Goal: Task Accomplishment & Management: Manage account settings

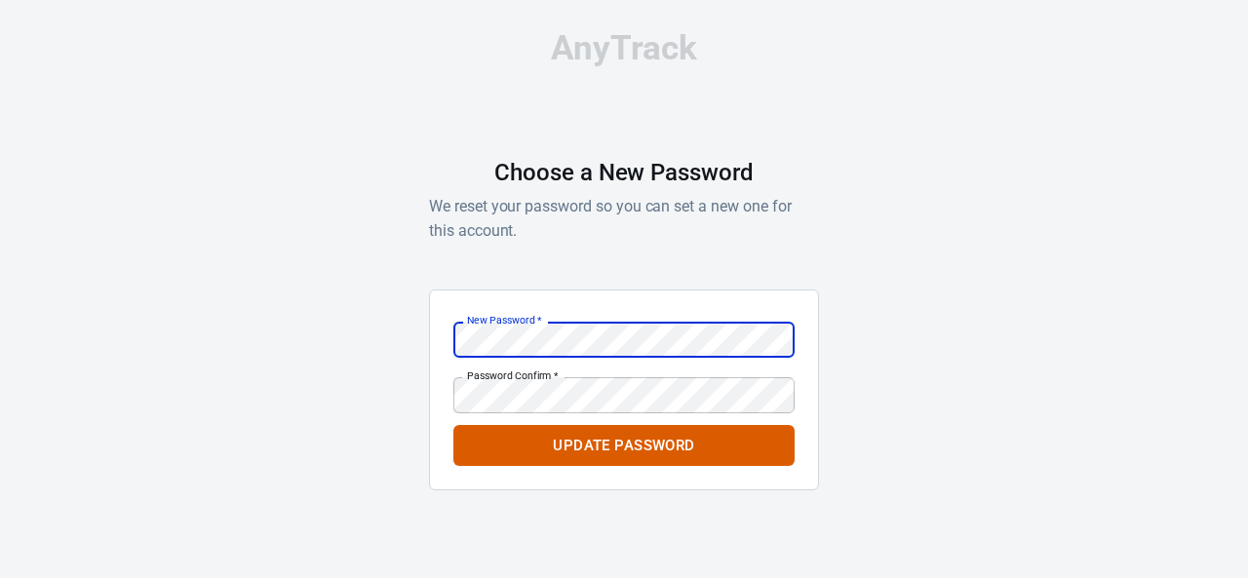
click at [1037, 296] on div "AnyTrack Choose a New Password We reset your password so you can set a new one …" at bounding box center [624, 268] width 1248 height 537
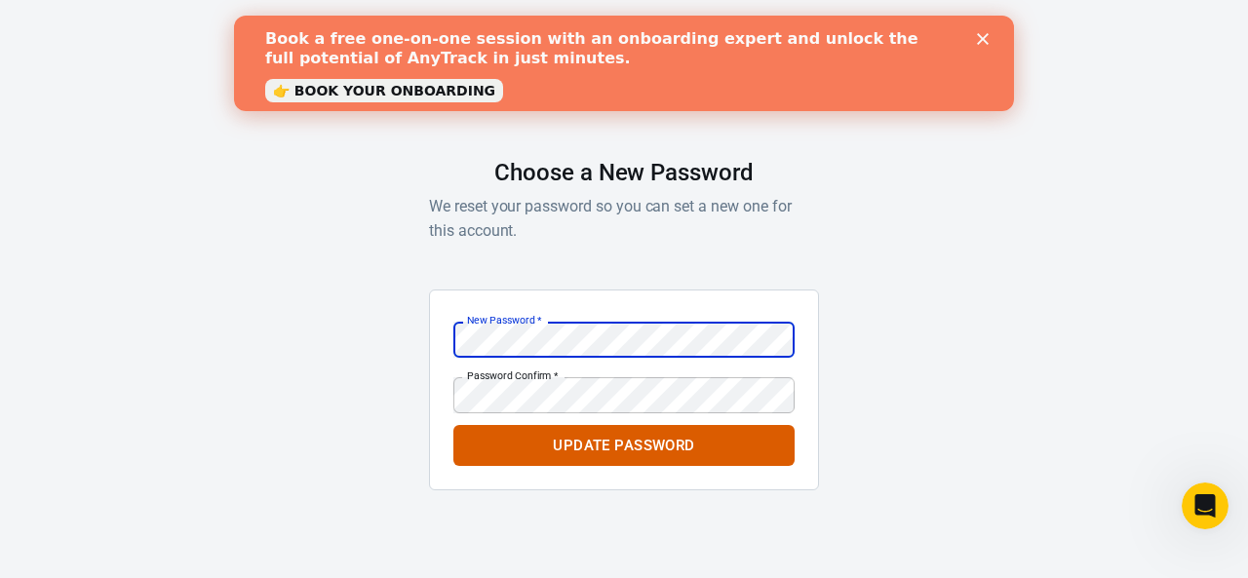
click at [428, 404] on div "AnyTrack Choose a New Password We reset your password so you can set a new one …" at bounding box center [624, 268] width 1248 height 537
click at [543, 392] on div "Password Confirm   * Password Confirm   *" at bounding box center [623, 395] width 341 height 36
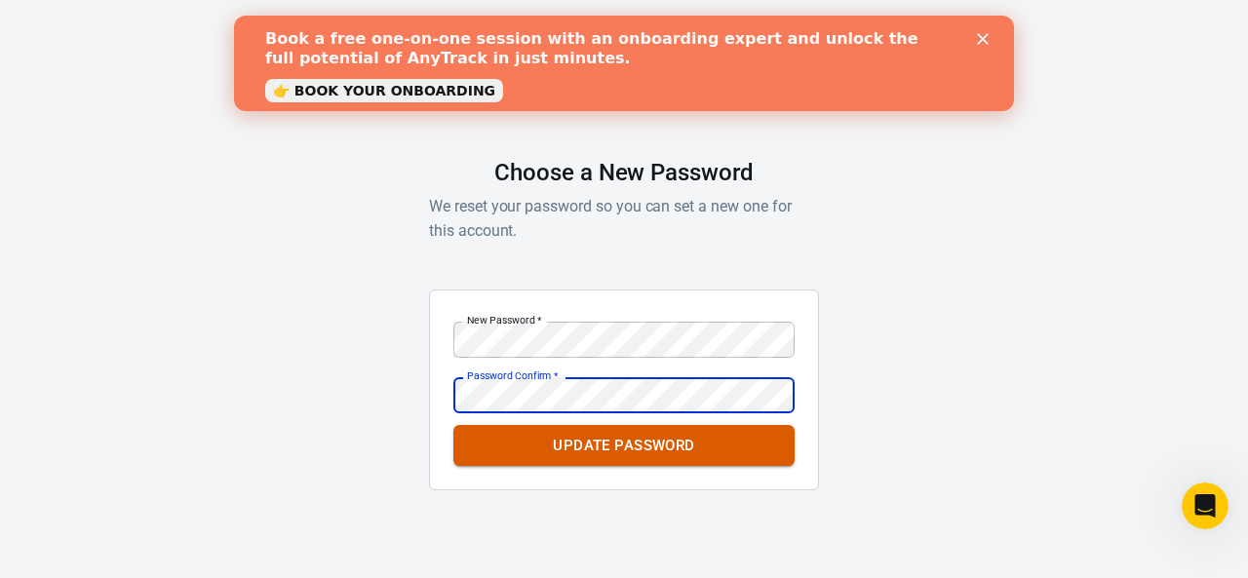
click at [603, 452] on button "Update Password" at bounding box center [623, 445] width 341 height 41
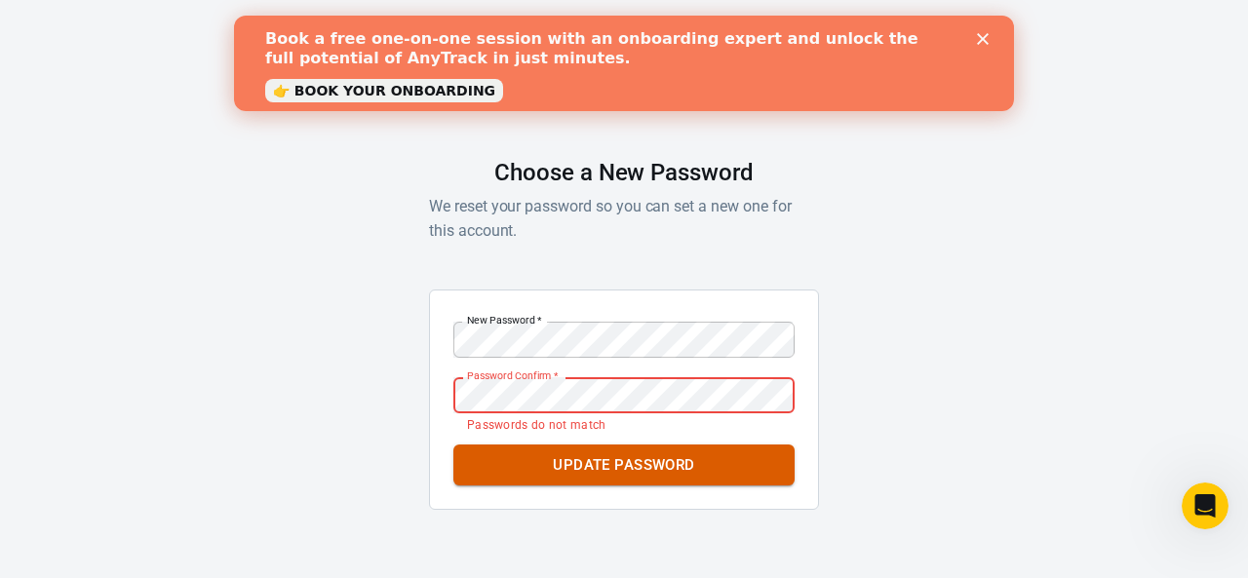
click at [575, 454] on button "Update Password" at bounding box center [623, 464] width 341 height 41
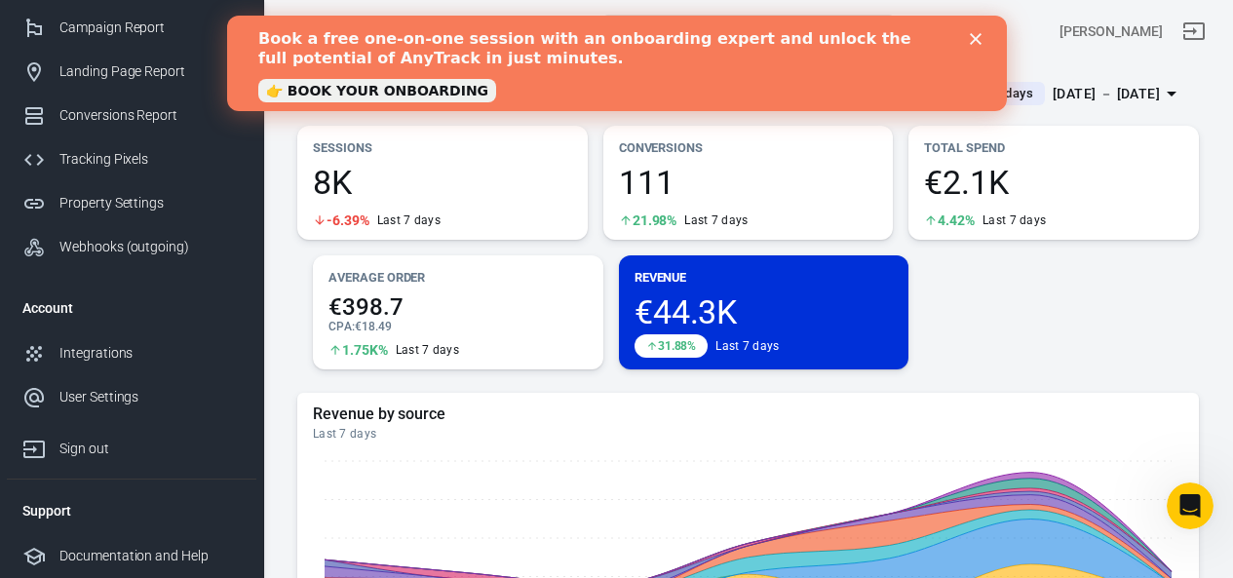
click at [978, 45] on div "Book a free one-on-one session with an onboarding expert and unlock the full po…" at bounding box center [616, 63] width 780 height 80
click at [978, 40] on icon "Close" at bounding box center [975, 39] width 12 height 12
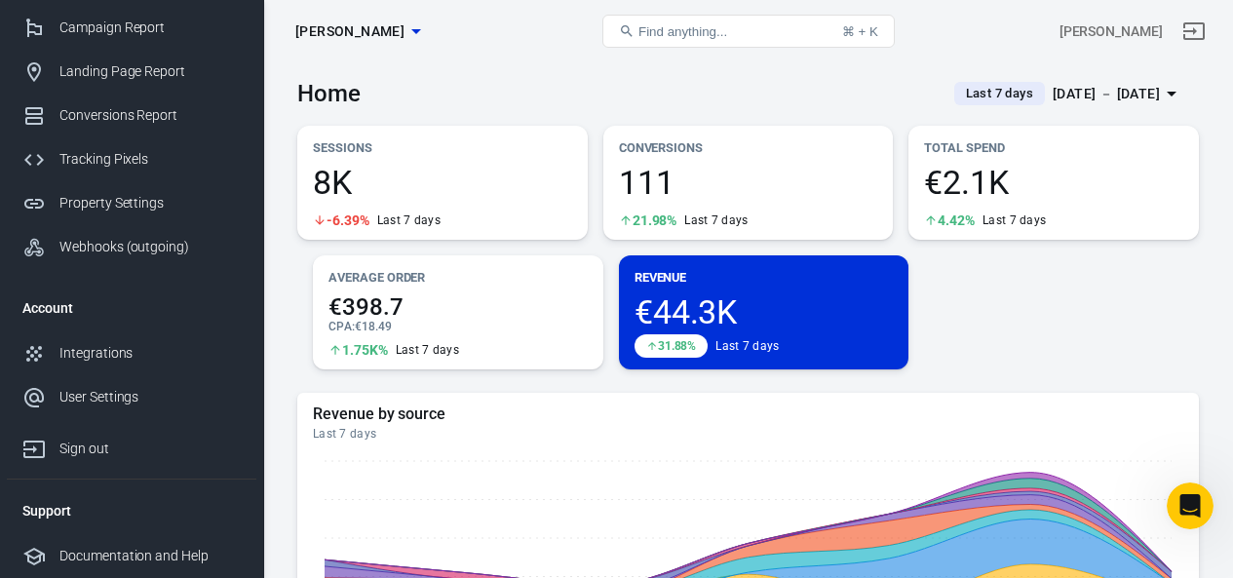
click at [789, 330] on div "€44.3K 31.88% Last 7 days" at bounding box center [764, 326] width 259 height 62
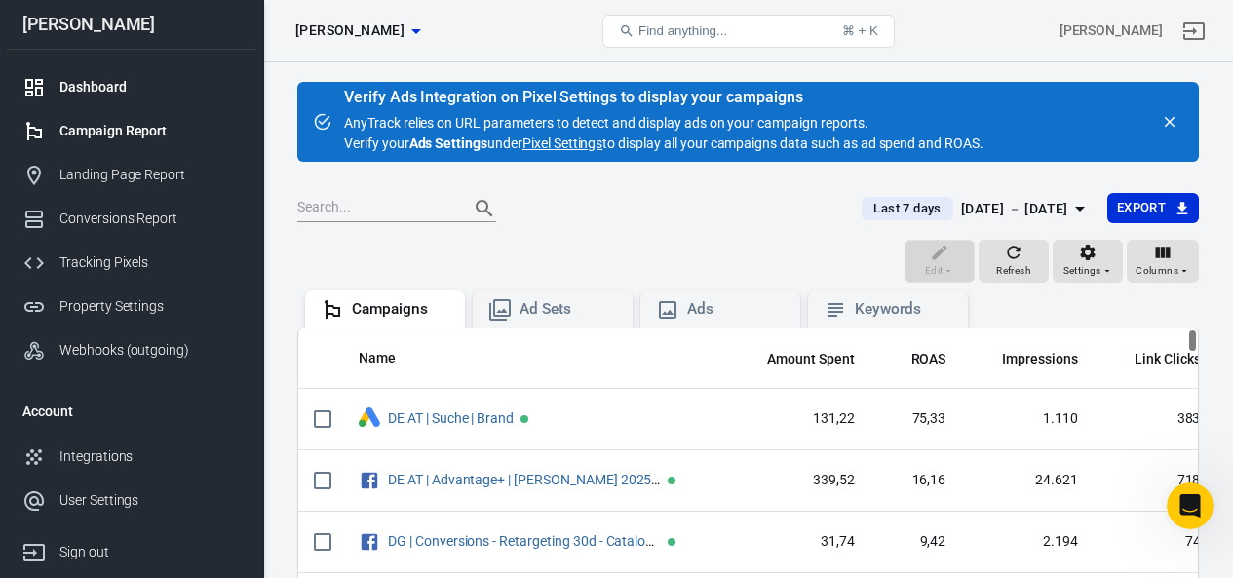
click at [81, 87] on div "Dashboard" at bounding box center [149, 87] width 181 height 20
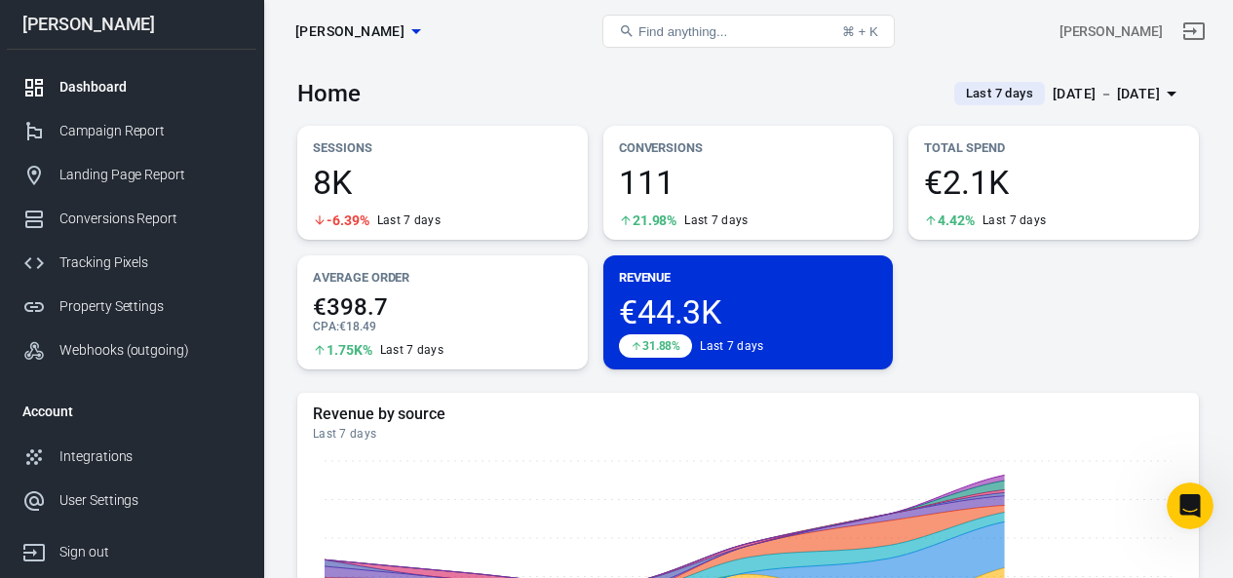
click at [1123, 89] on div "[DATE] － [DATE]" at bounding box center [1106, 94] width 107 height 24
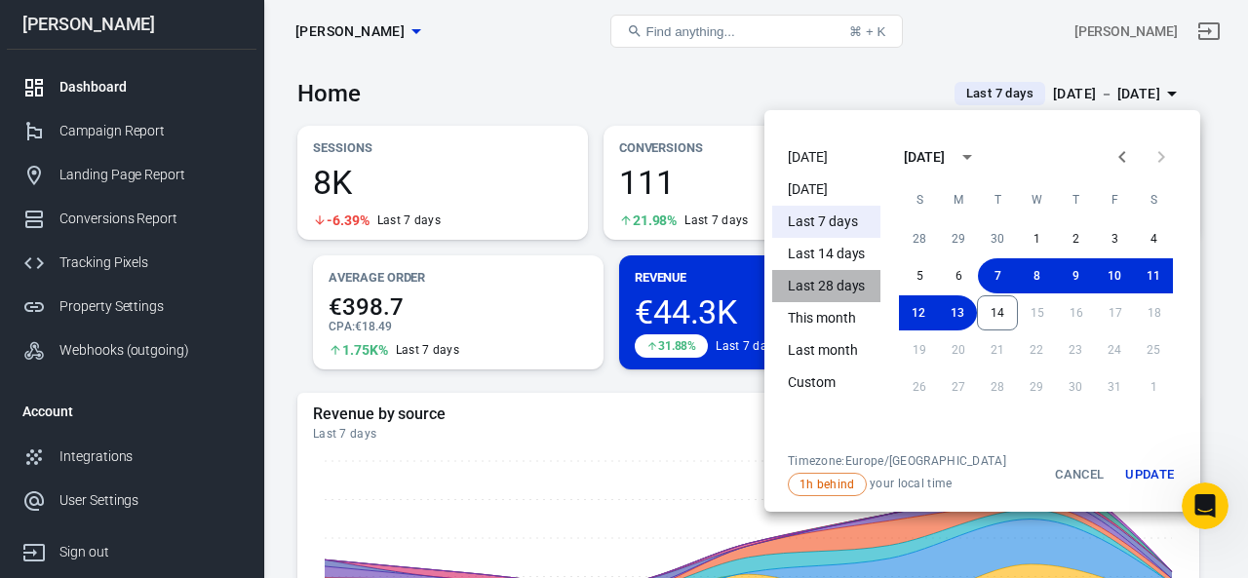
click at [832, 284] on li "Last 28 days" at bounding box center [826, 286] width 108 height 32
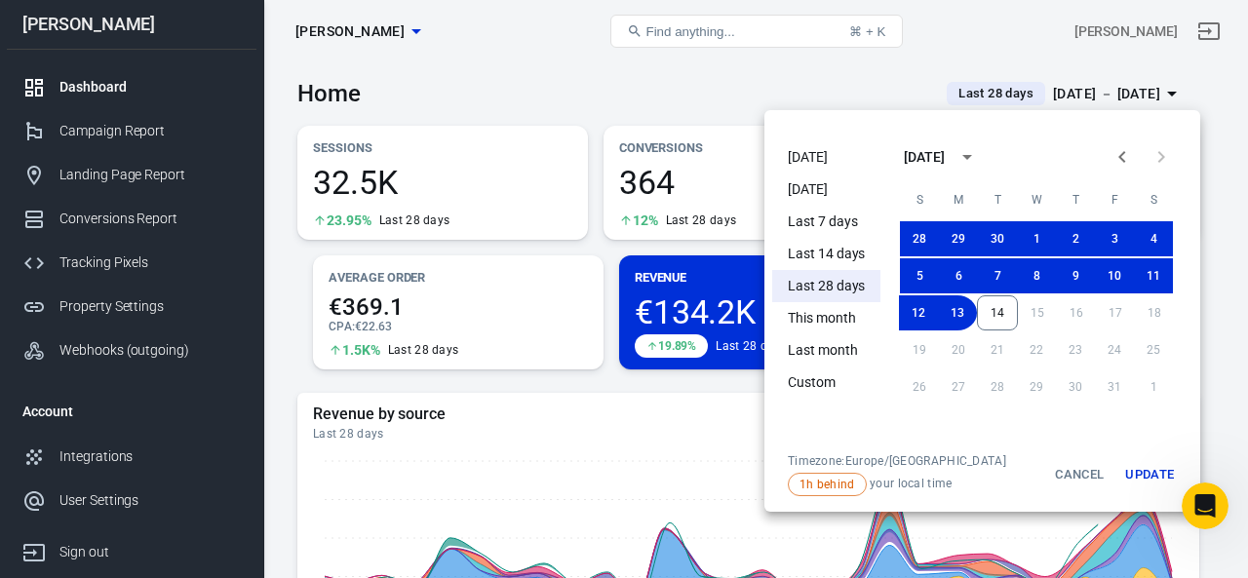
click at [1209, 158] on div at bounding box center [624, 289] width 1248 height 578
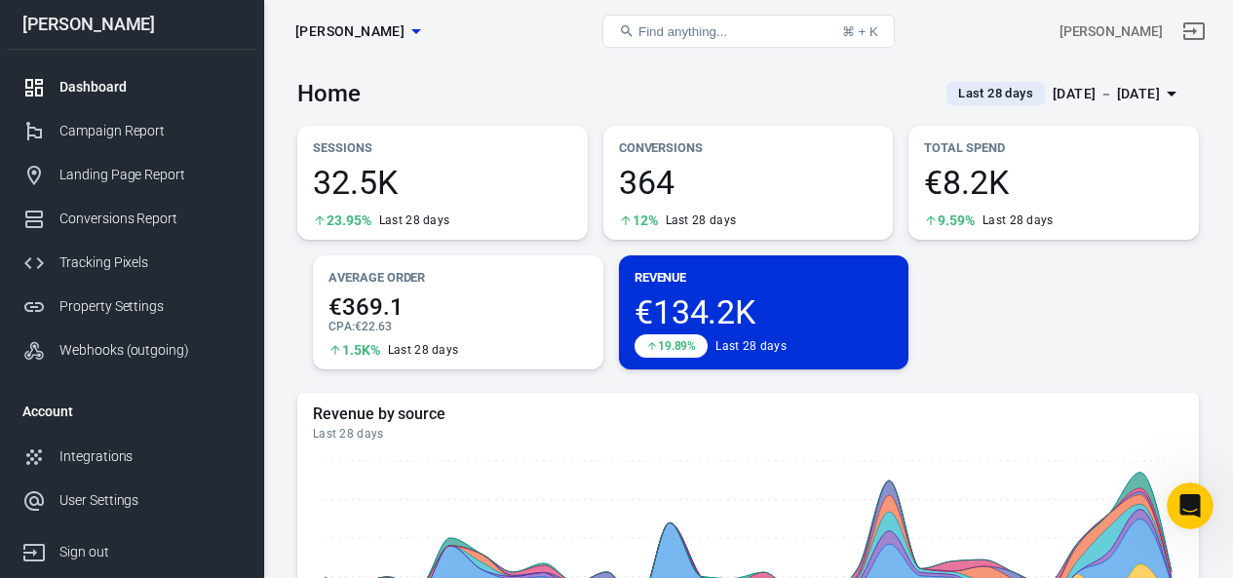
scroll to position [195, 0]
